Goal: Task Accomplishment & Management: Complete application form

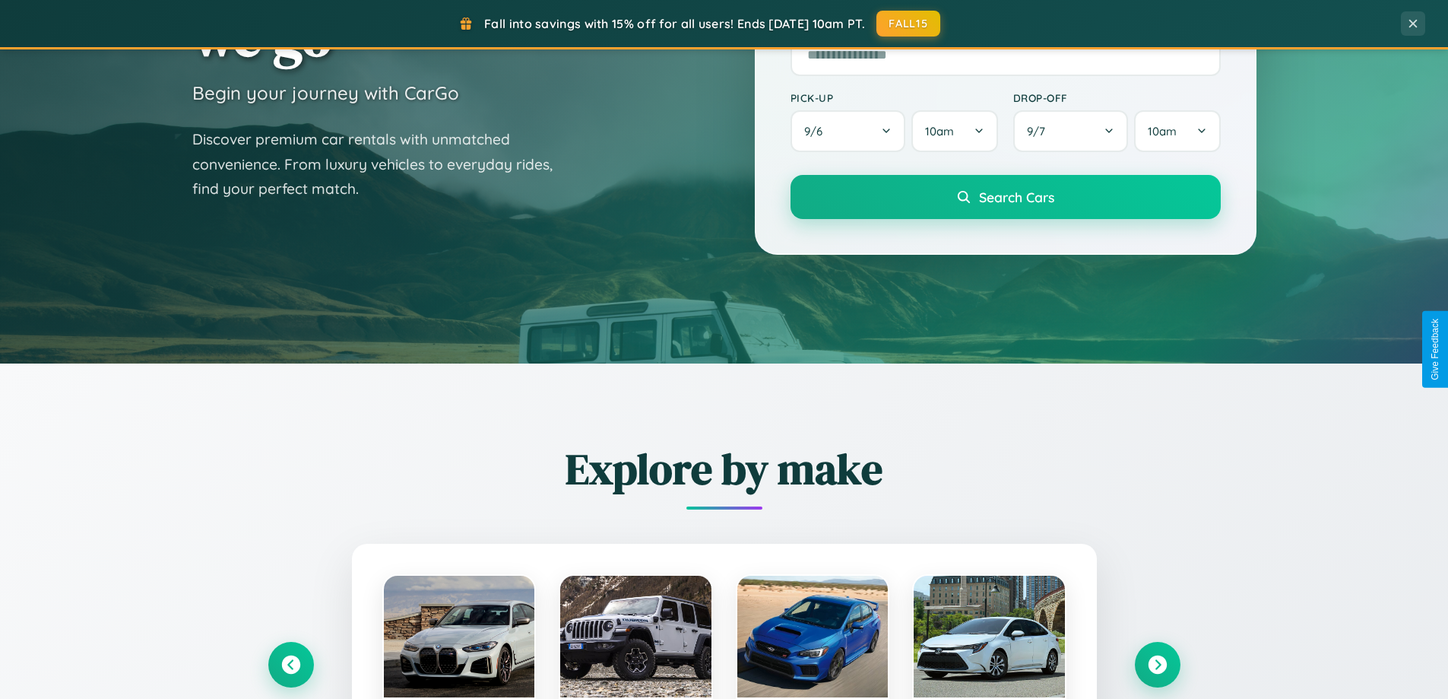
scroll to position [655, 0]
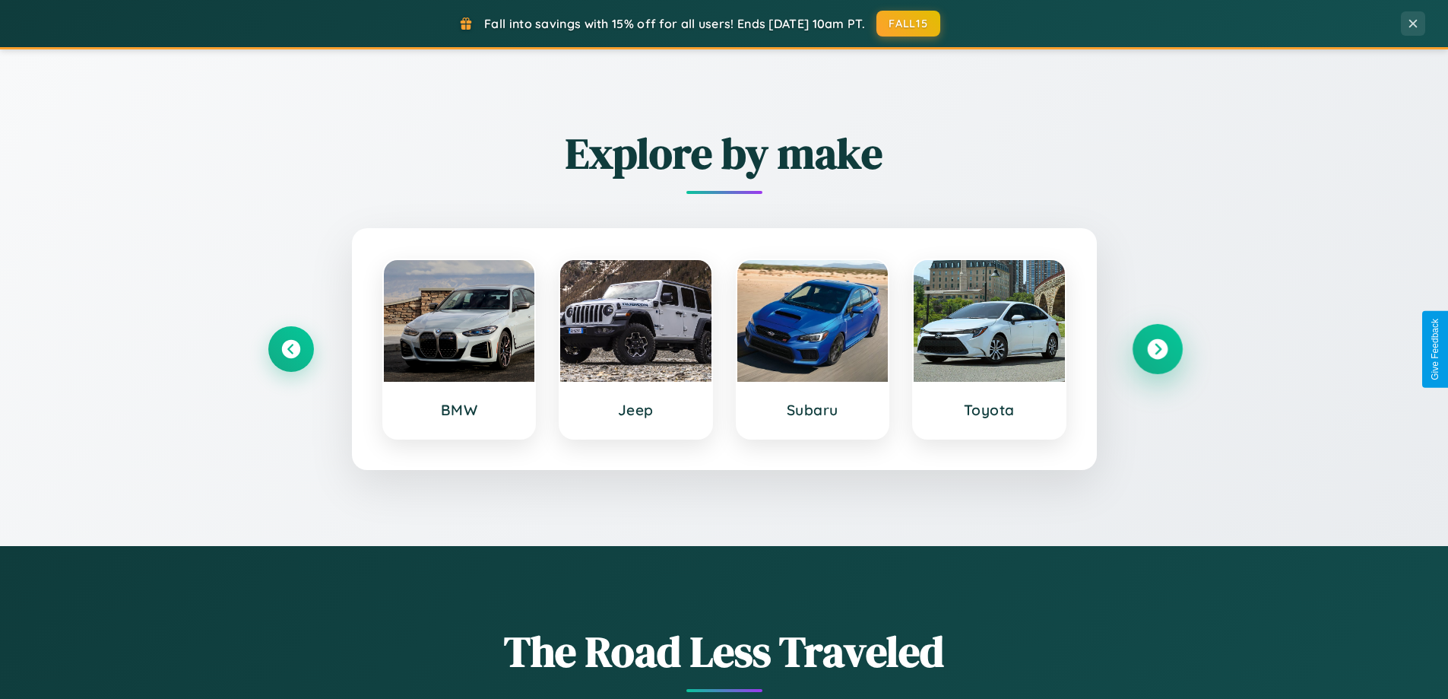
click at [1157, 349] on icon at bounding box center [1157, 349] width 21 height 21
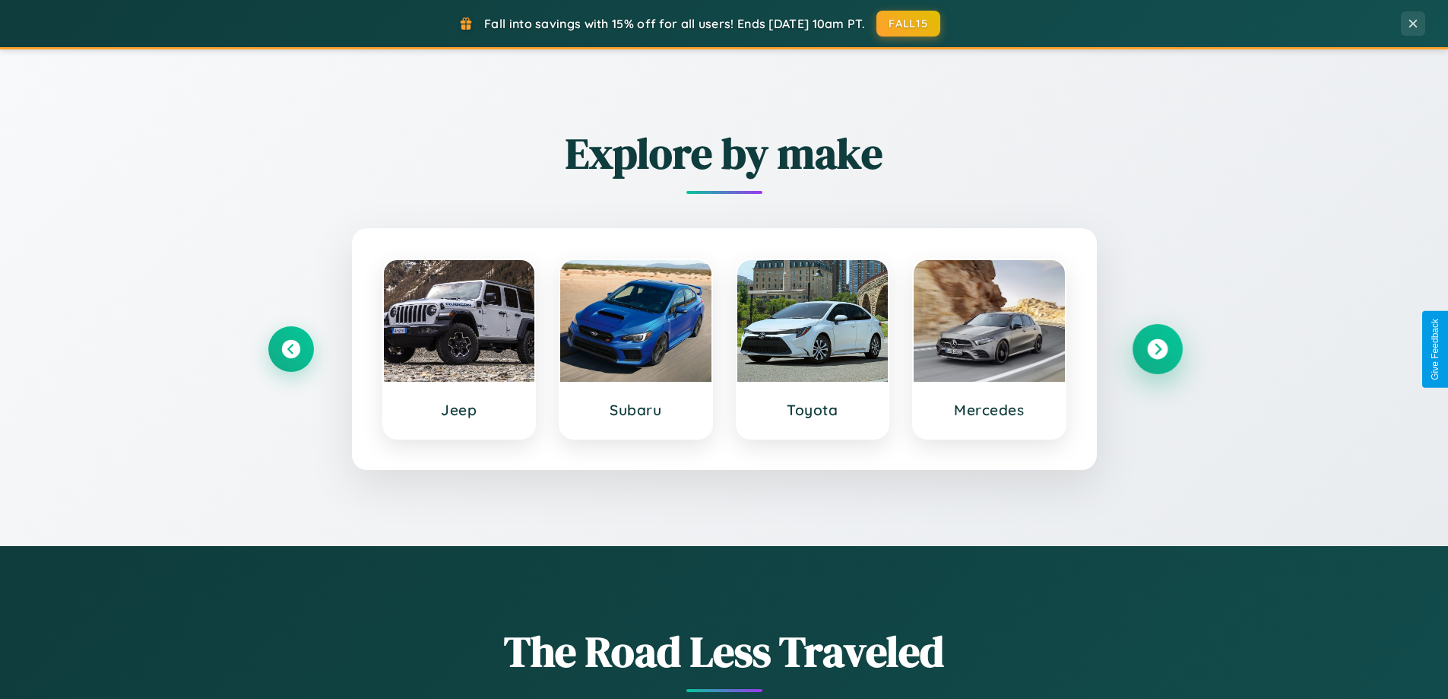
click at [1157, 349] on icon at bounding box center [1157, 349] width 21 height 21
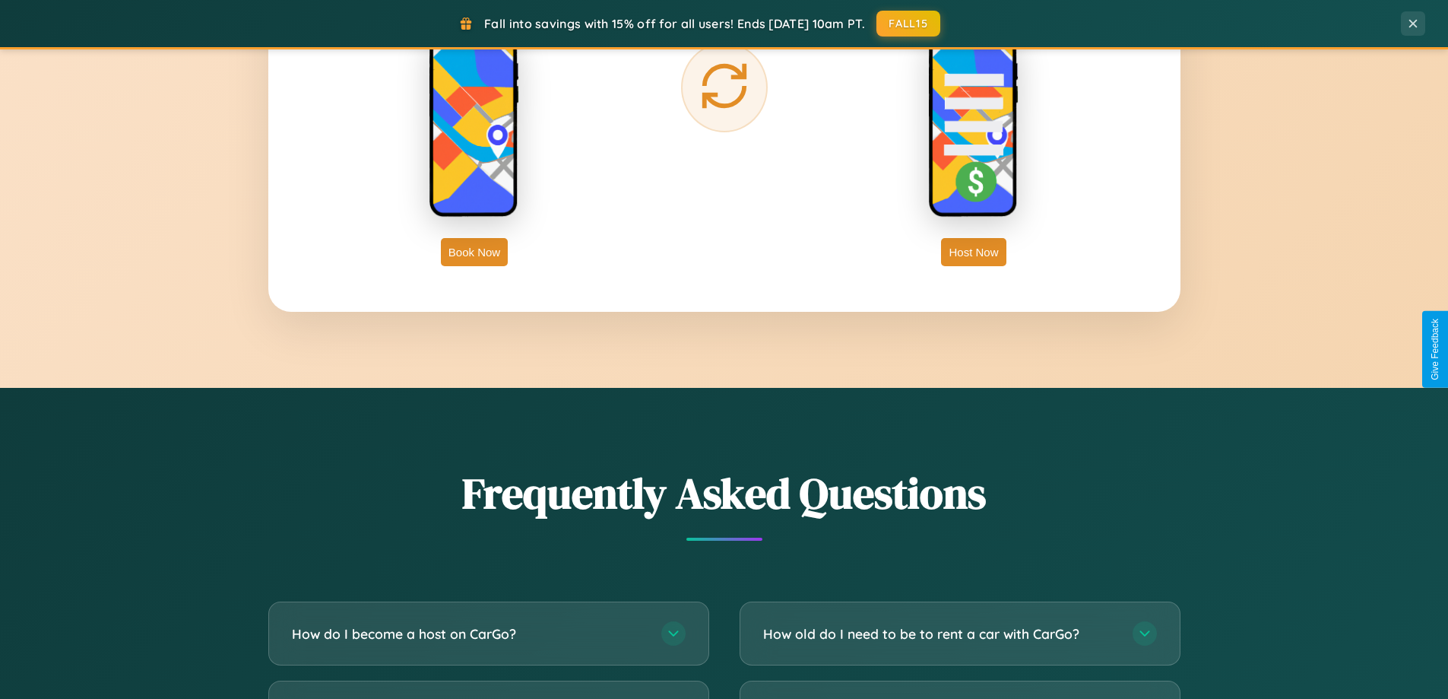
scroll to position [2925, 0]
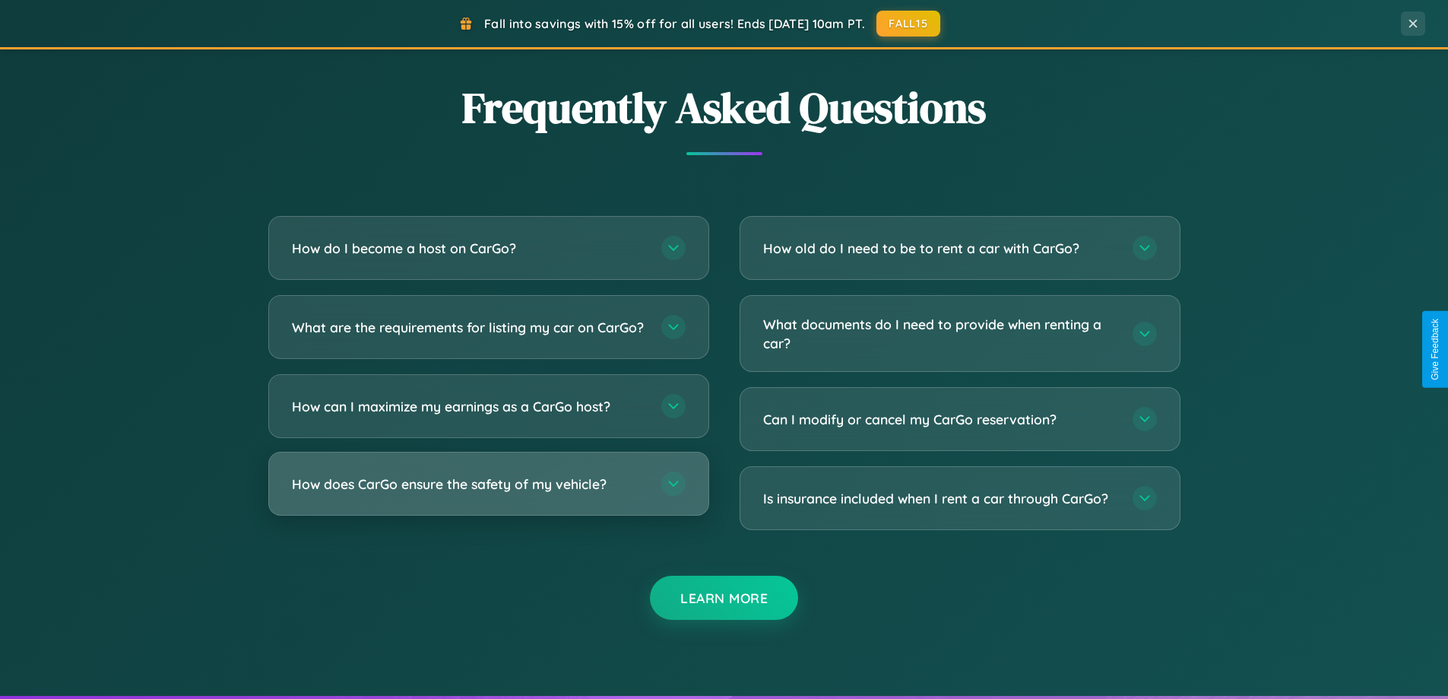
click at [488, 493] on h3 "How does CarGo ensure the safety of my vehicle?" at bounding box center [469, 483] width 354 height 19
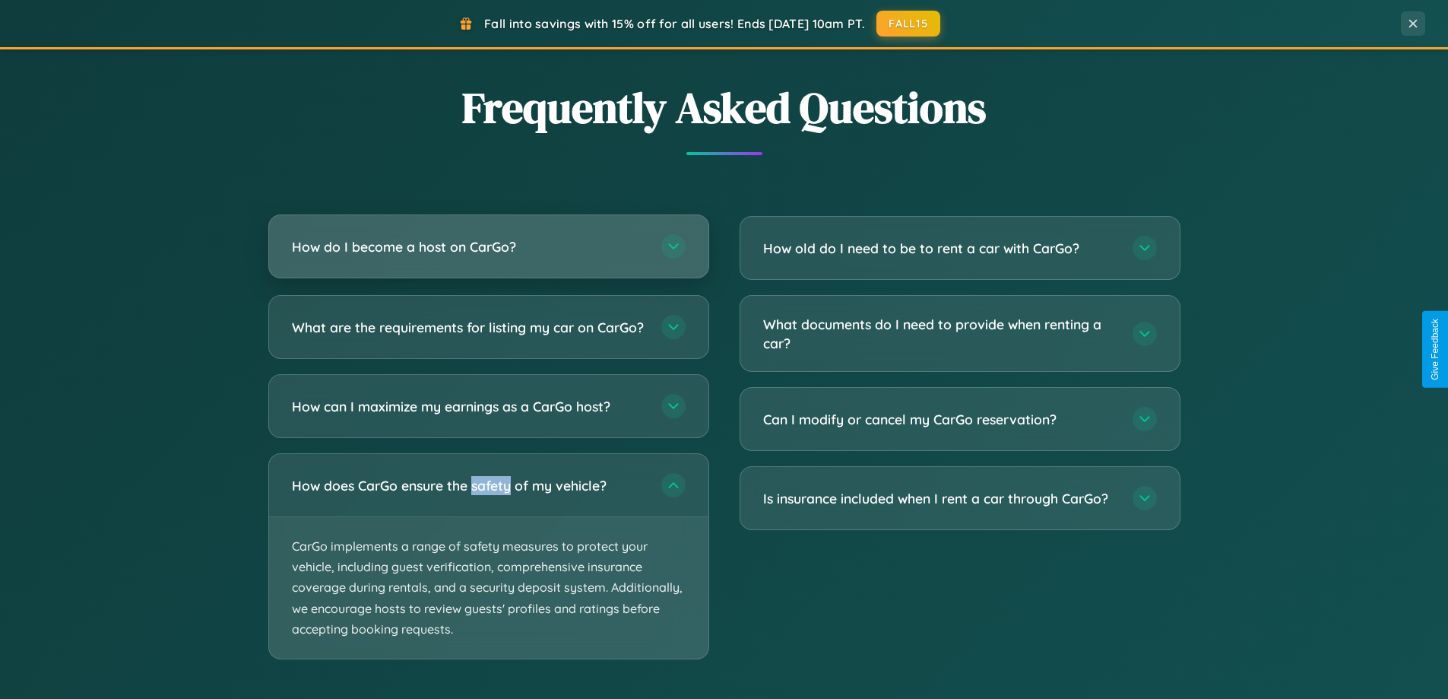
click at [488, 248] on h3 "How do I become a host on CarGo?" at bounding box center [469, 246] width 354 height 19
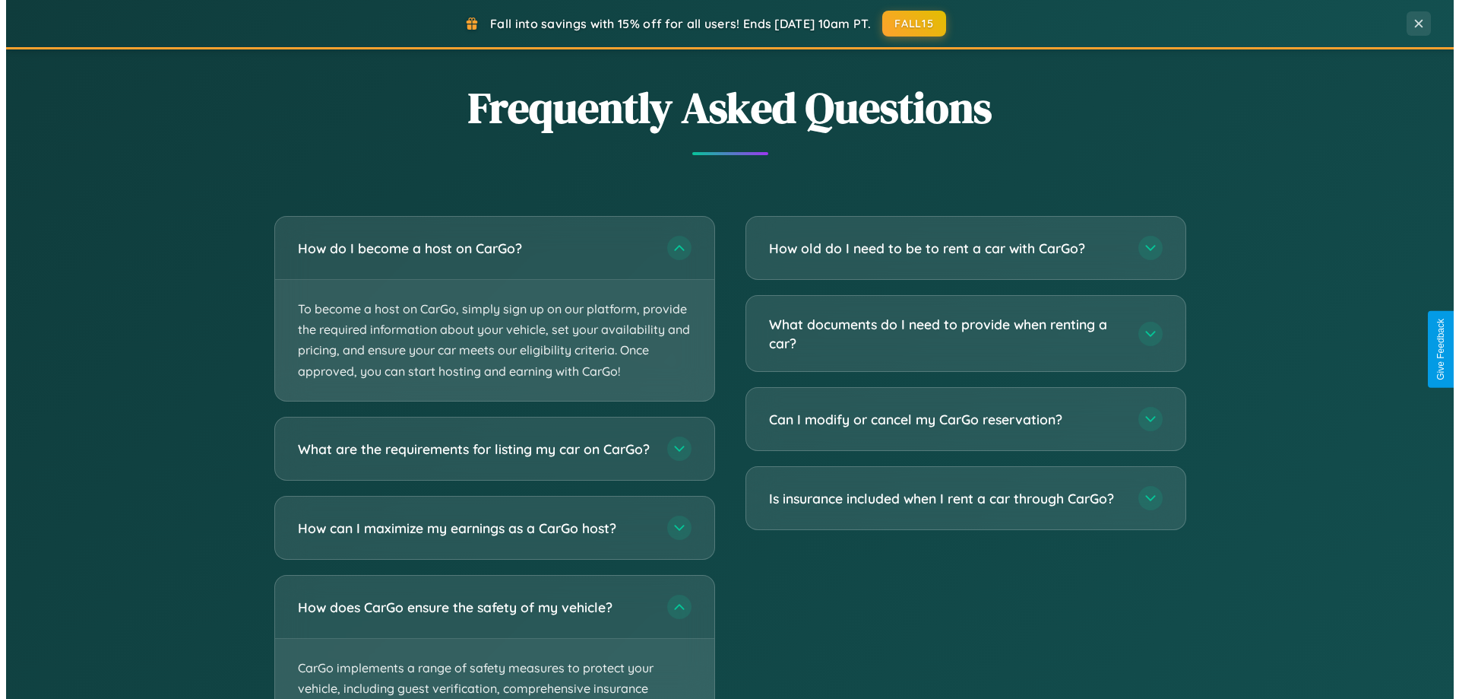
scroll to position [0, 0]
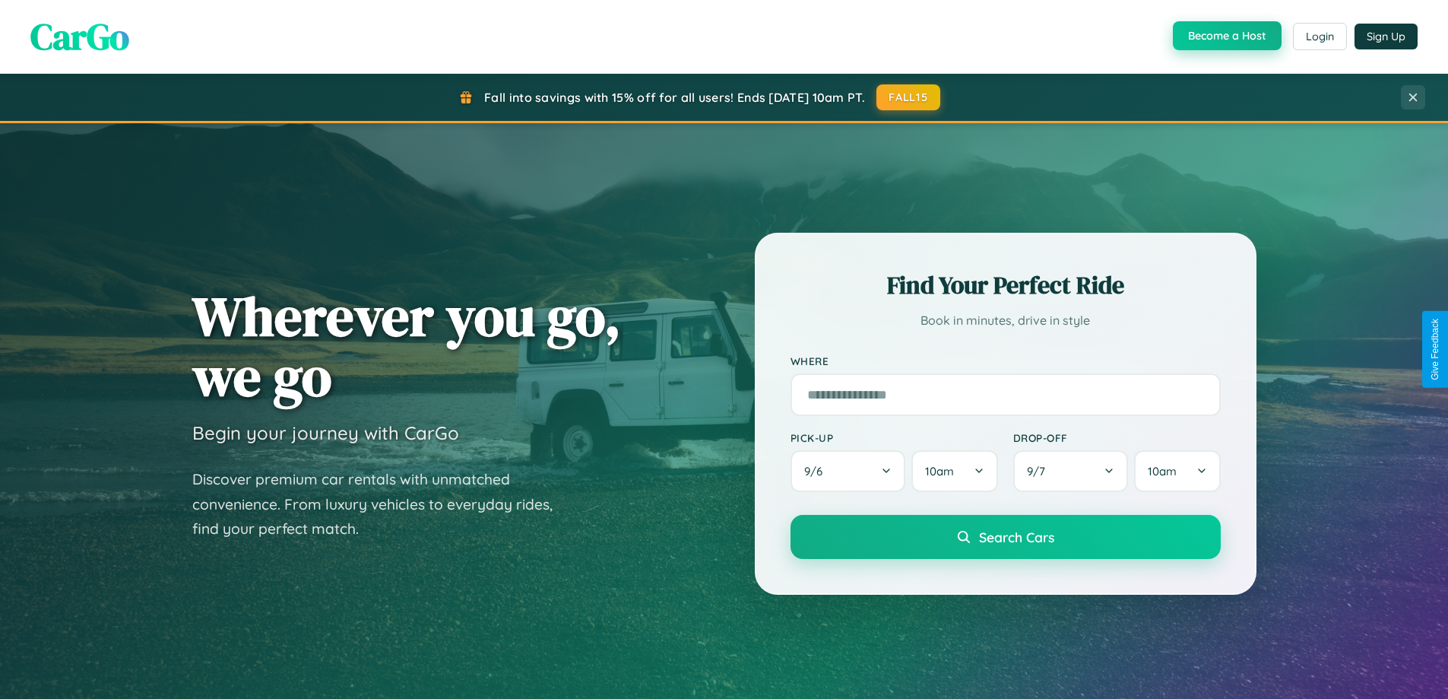
click at [1225, 36] on button "Become a Host" at bounding box center [1227, 35] width 109 height 29
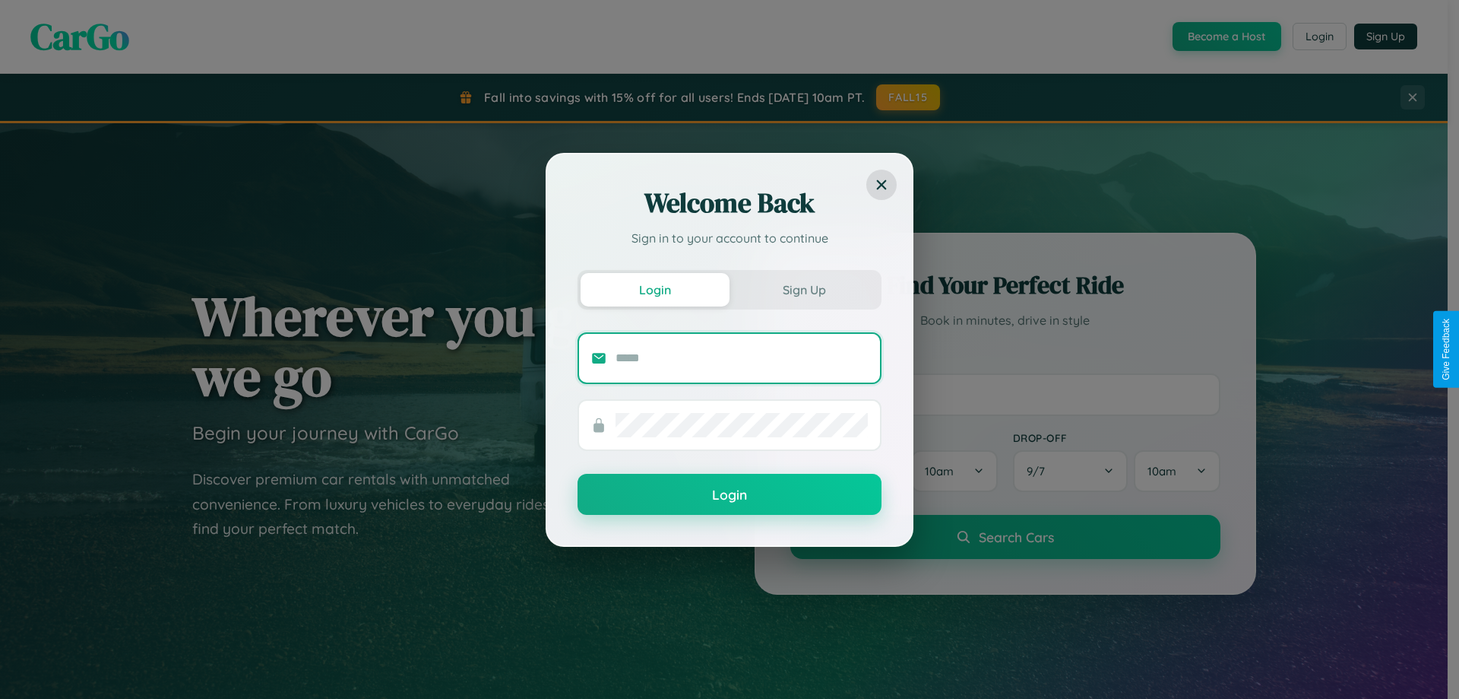
click at [742, 357] on input "text" at bounding box center [742, 358] width 252 height 24
type input "**********"
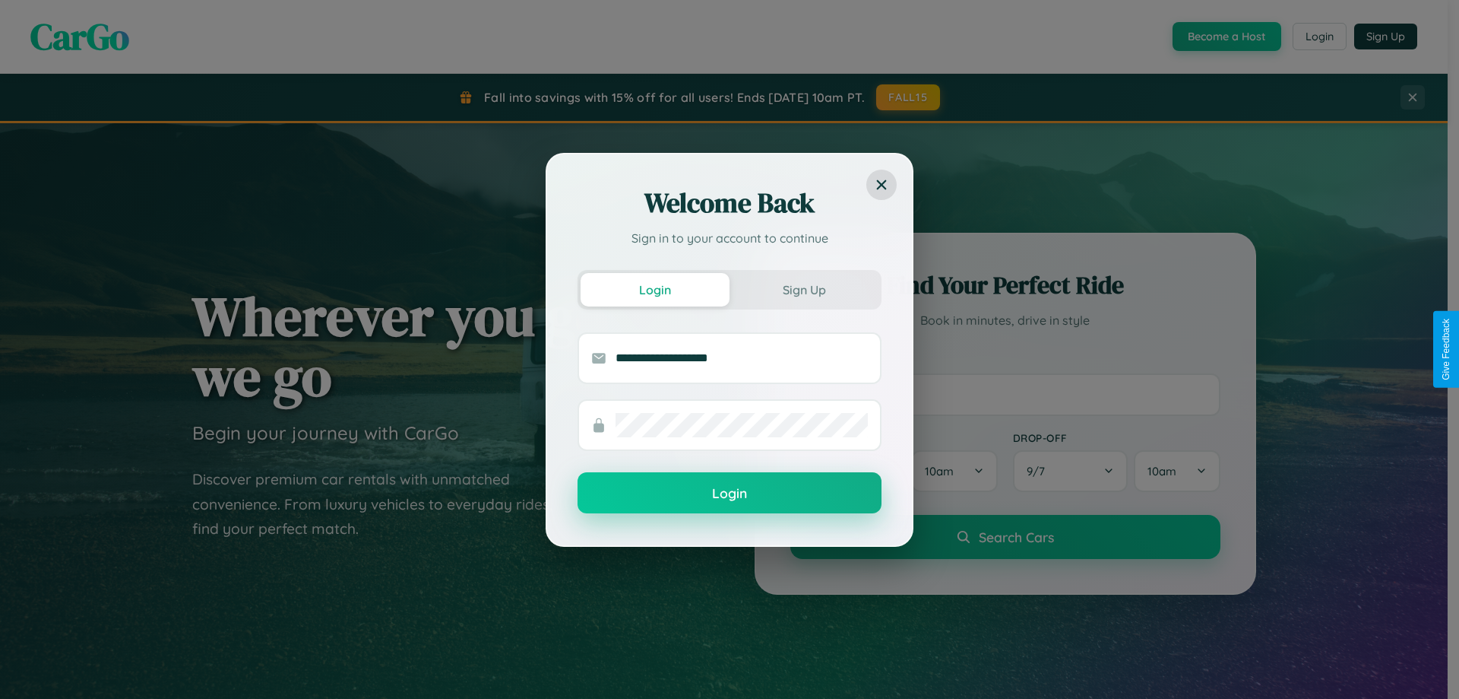
click at [730, 493] on button "Login" at bounding box center [730, 492] width 304 height 41
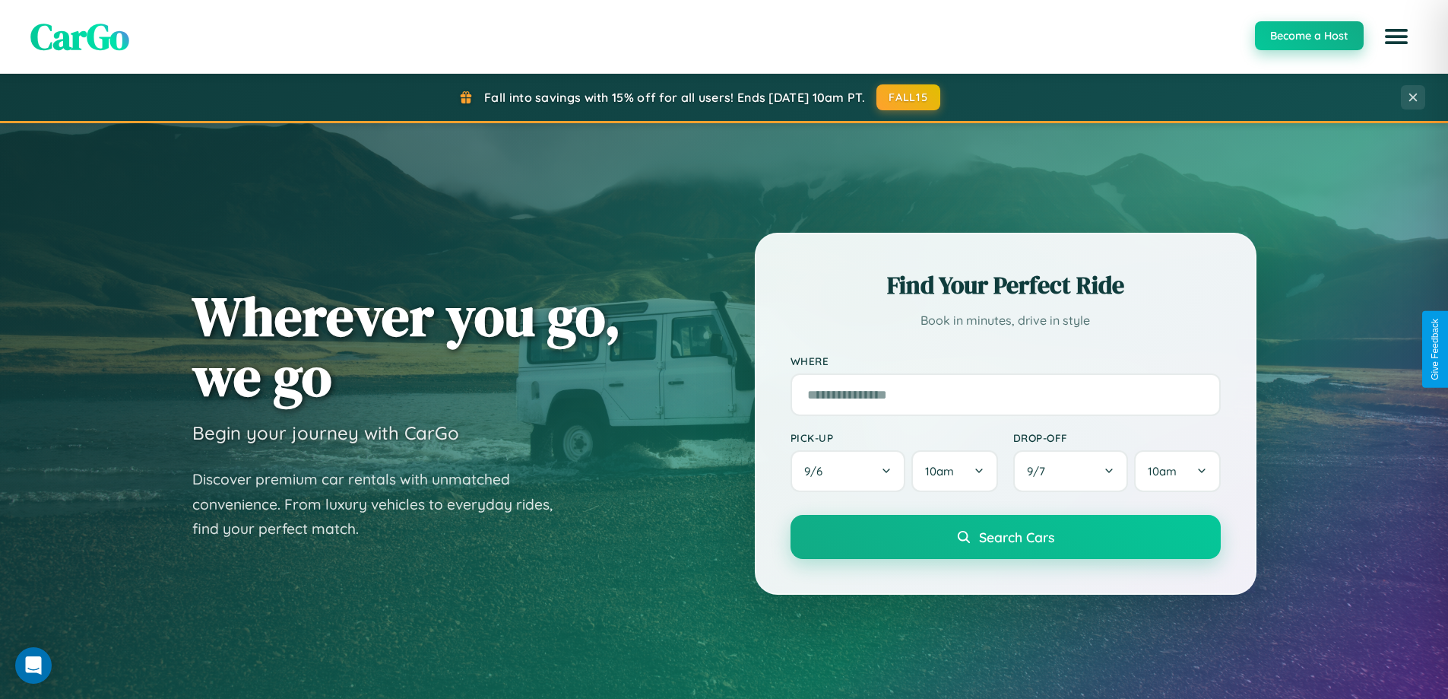
click at [1308, 36] on button "Become a Host" at bounding box center [1309, 35] width 109 height 29
